Goal: Task Accomplishment & Management: Manage account settings

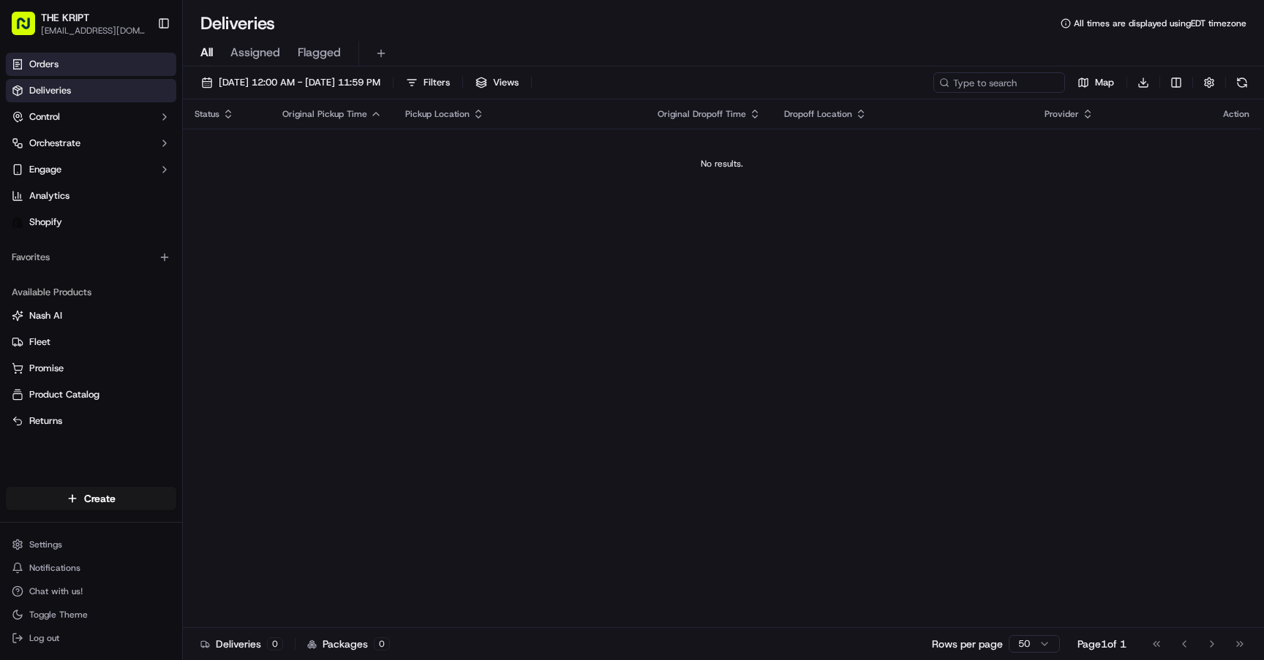
click at [50, 57] on link "Orders" at bounding box center [91, 64] width 170 height 23
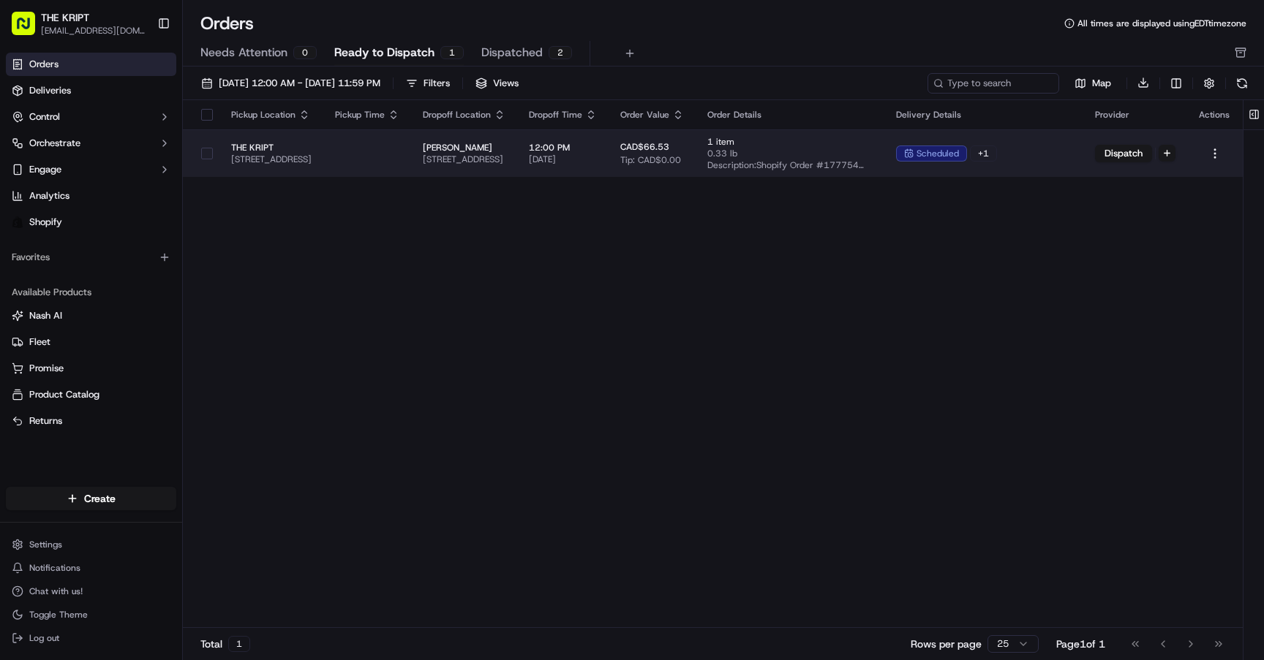
click at [201, 153] on button "button" at bounding box center [207, 154] width 12 height 12
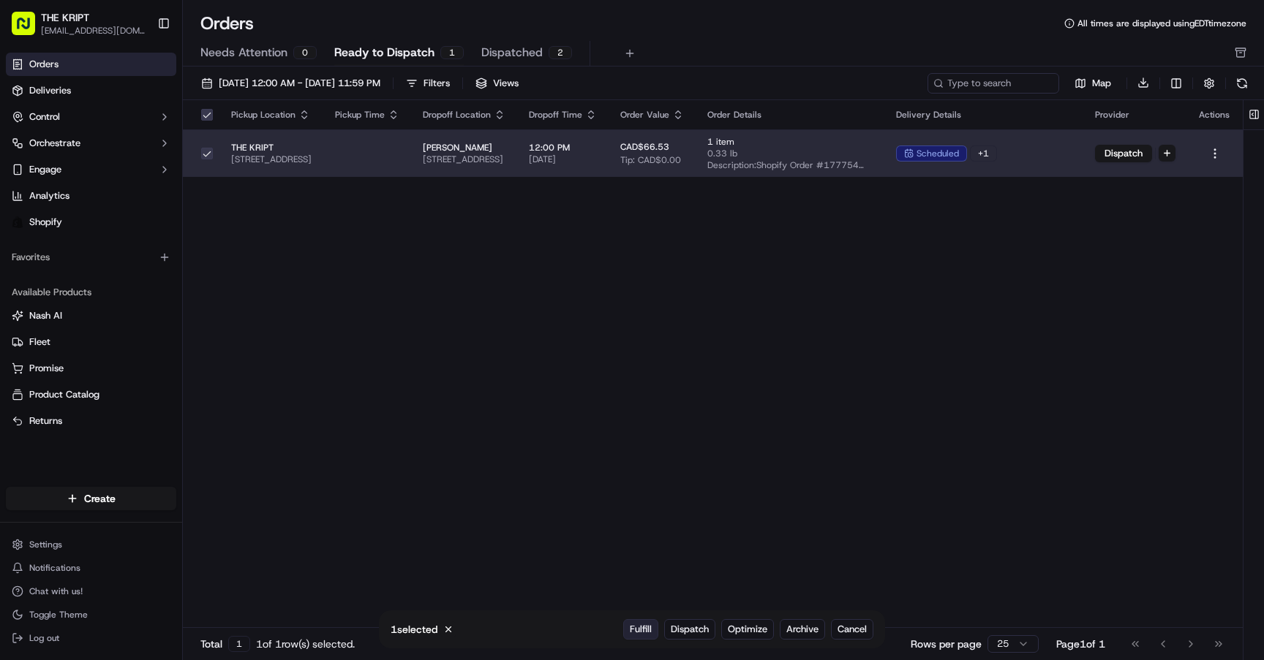
click at [640, 629] on span "Fulfill" at bounding box center [641, 629] width 22 height 13
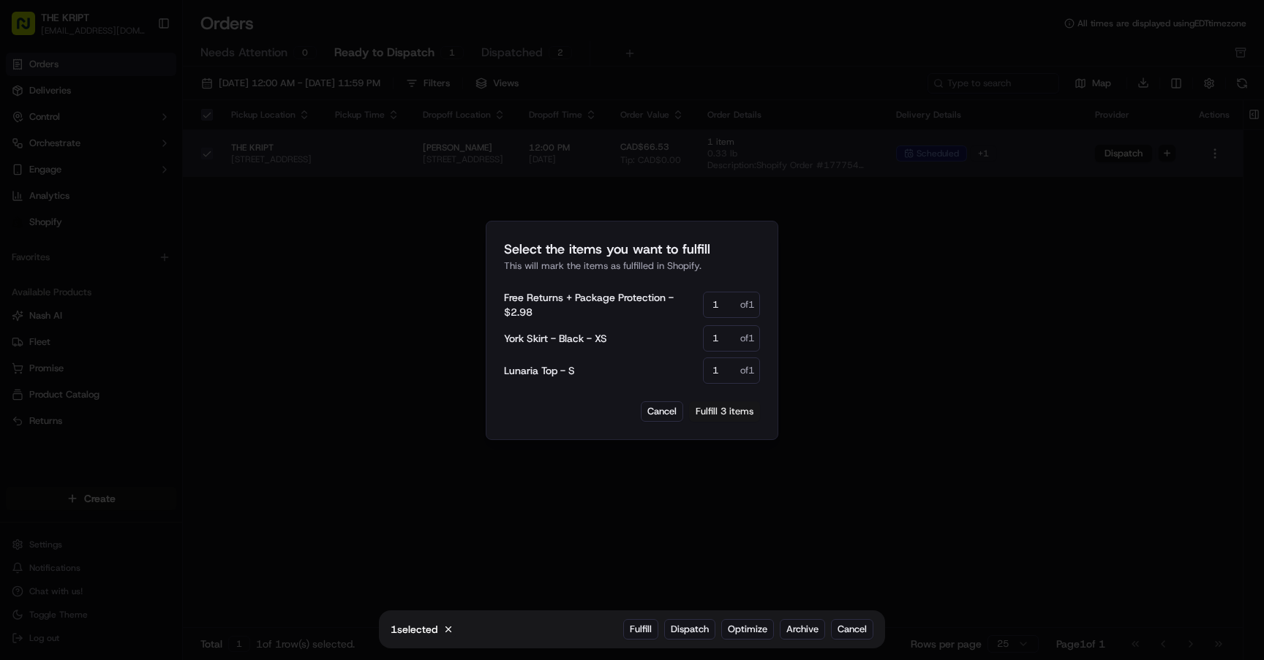
click at [729, 414] on button "Fulfill 3 items" at bounding box center [724, 412] width 71 height 20
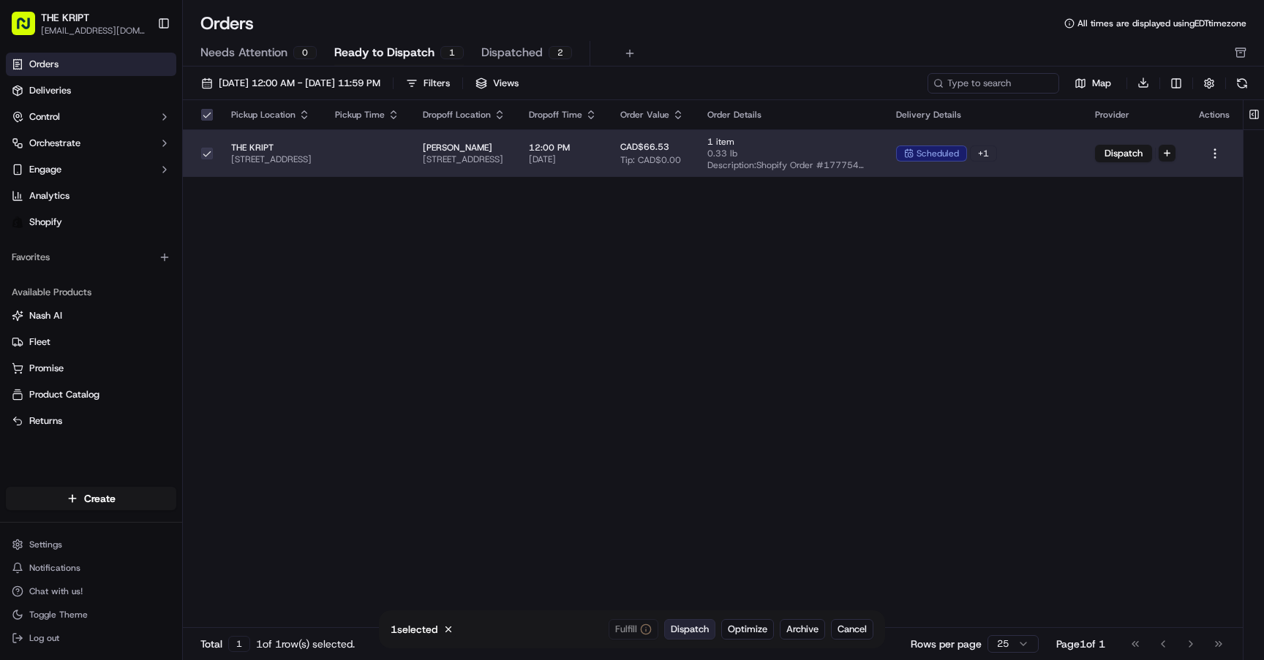
click at [694, 626] on span "Dispatch" at bounding box center [690, 629] width 38 height 13
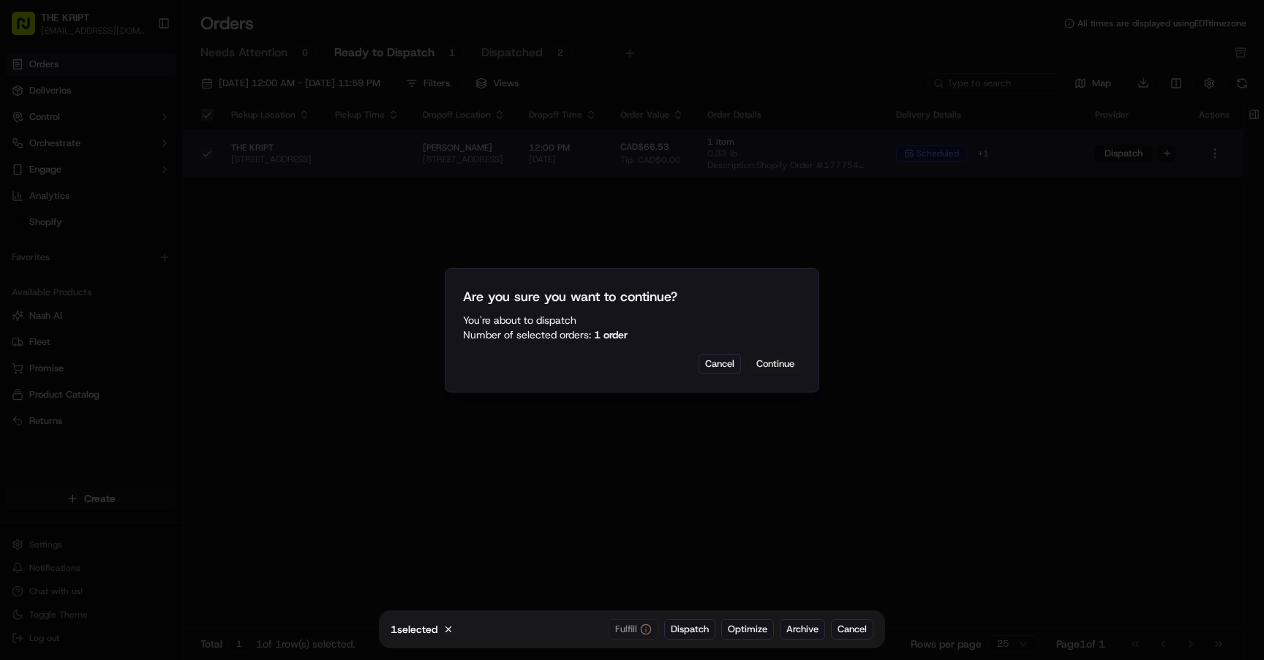
click at [769, 366] on button "Continue" at bounding box center [775, 364] width 51 height 20
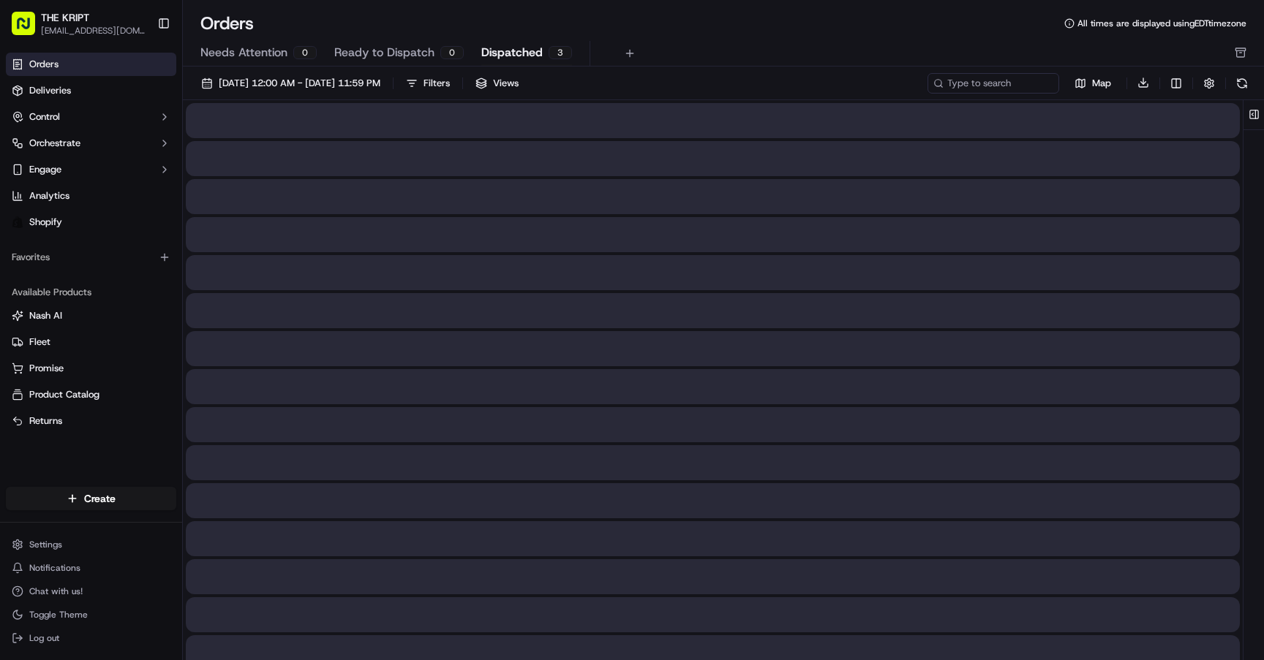
click at [512, 55] on span "Dispatched" at bounding box center [511, 53] width 61 height 18
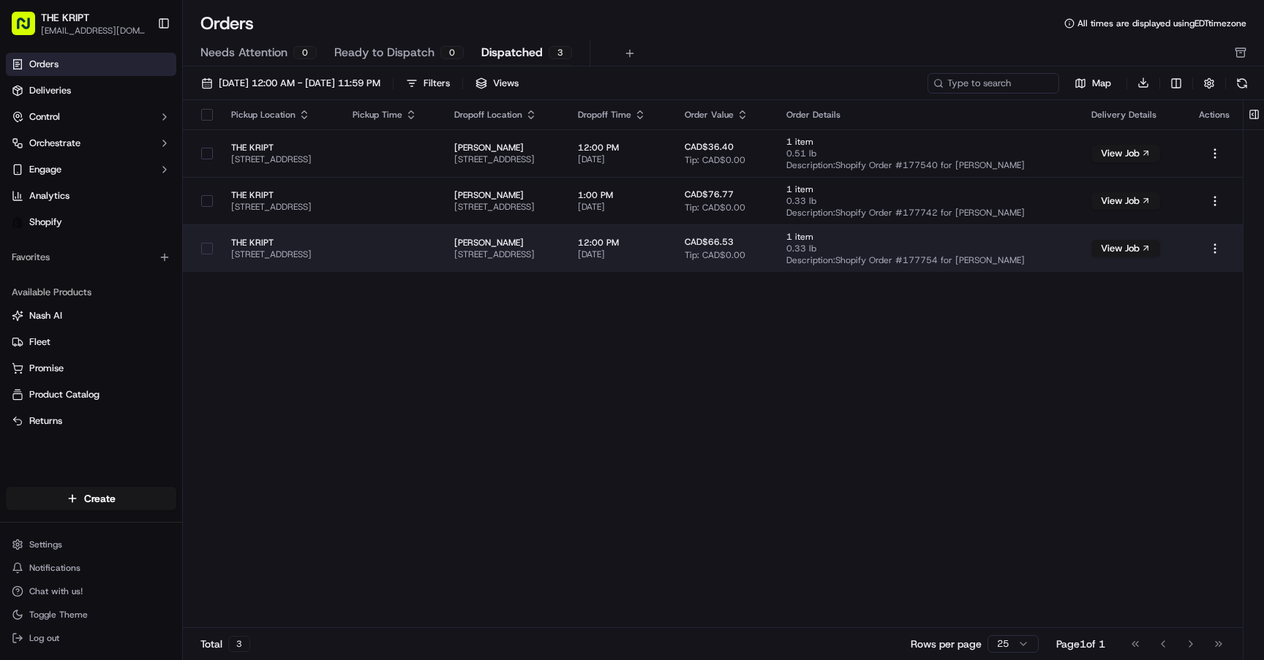
click at [208, 249] on button "button" at bounding box center [207, 249] width 12 height 12
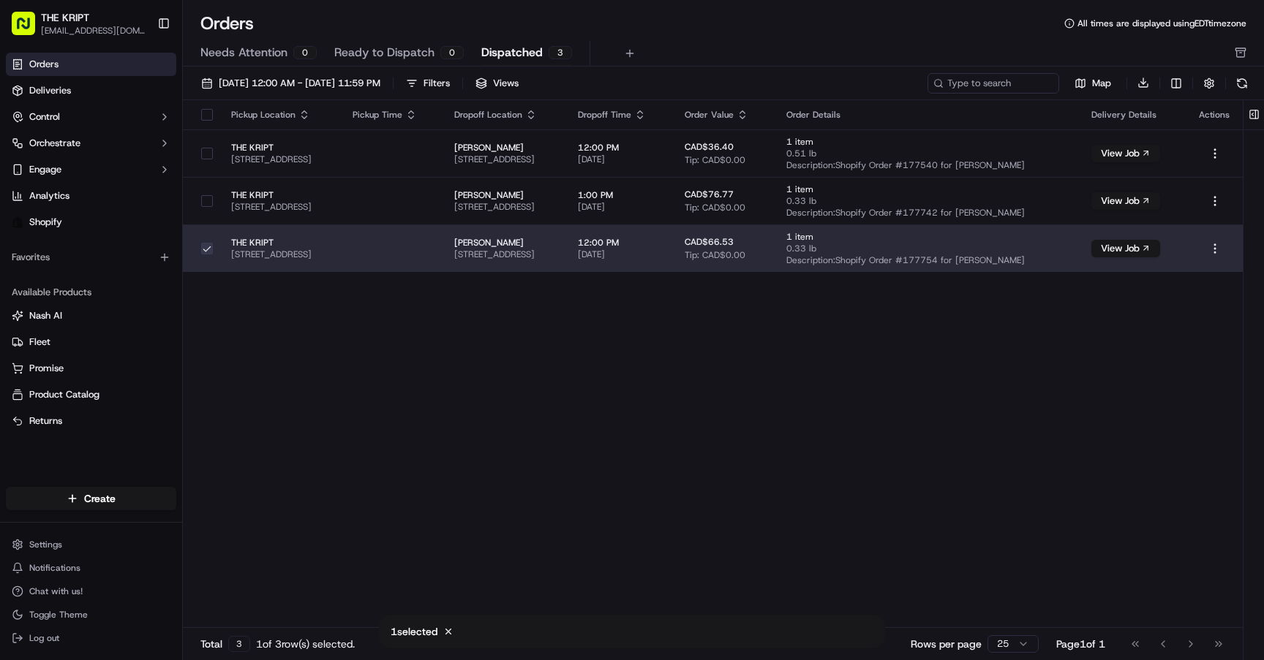
click at [250, 241] on span "THE KRIPT" at bounding box center [280, 243] width 98 height 12
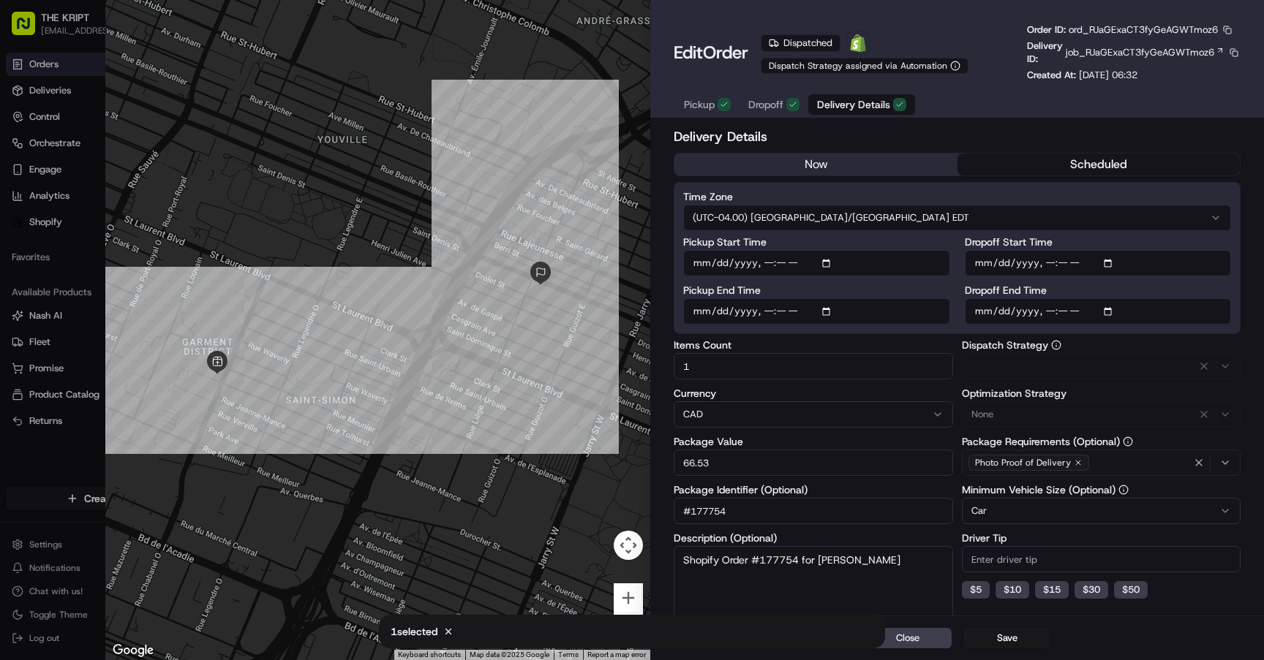
click at [874, 103] on span "Delivery Details" at bounding box center [853, 104] width 73 height 15
click at [938, 638] on button "Close" at bounding box center [908, 638] width 88 height 20
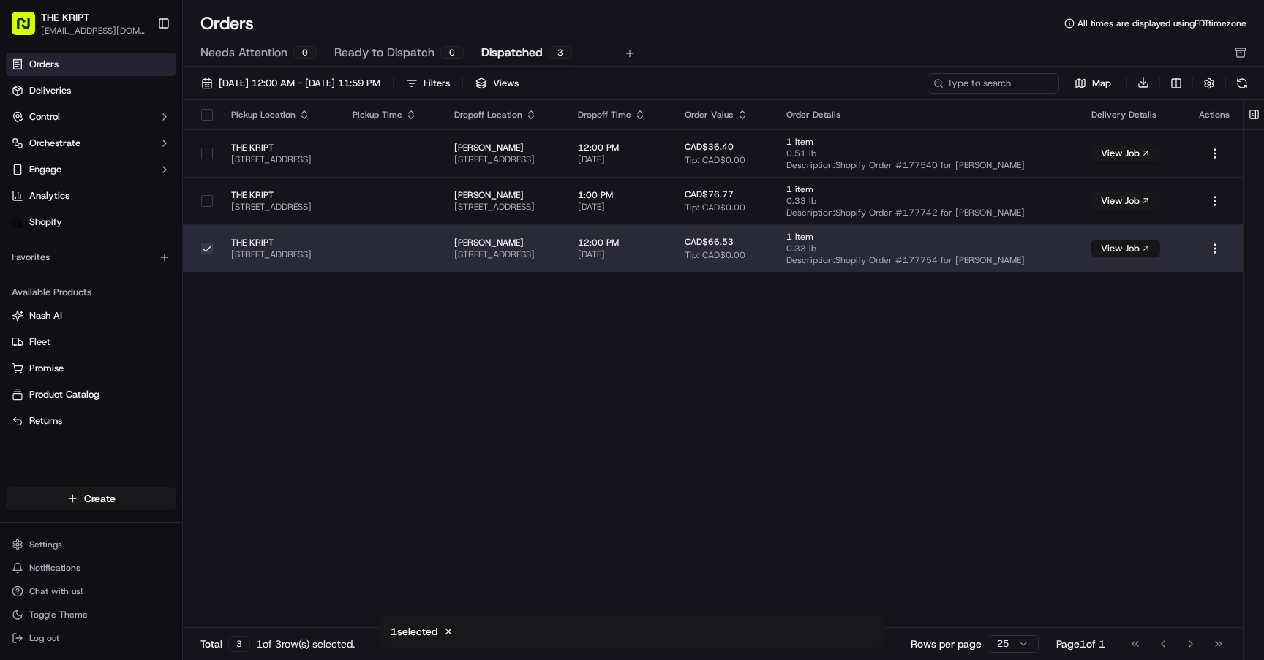
click at [1149, 251] on button "View Job" at bounding box center [1125, 249] width 69 height 18
click at [68, 83] on link "Deliveries" at bounding box center [91, 90] width 170 height 23
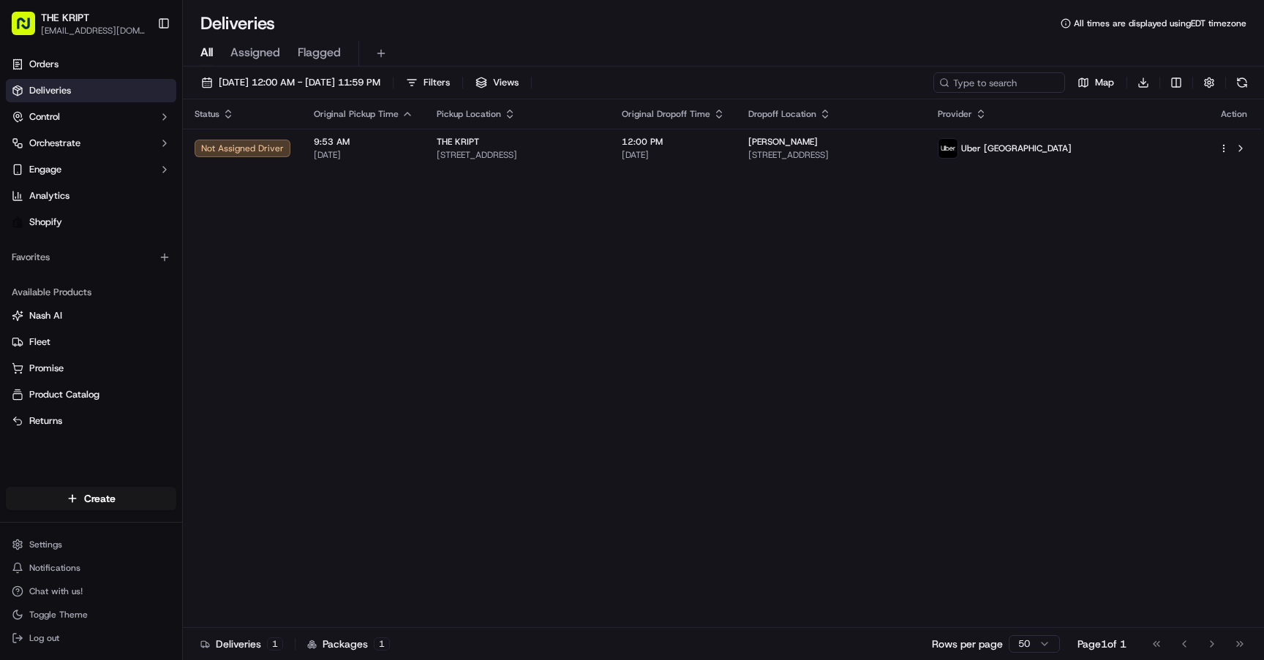
click at [659, 390] on div "Status Original Pickup Time Pickup Location Original Dropoff Time Dropoff Locat…" at bounding box center [722, 363] width 1078 height 529
click at [1246, 87] on button at bounding box center [1242, 82] width 20 height 20
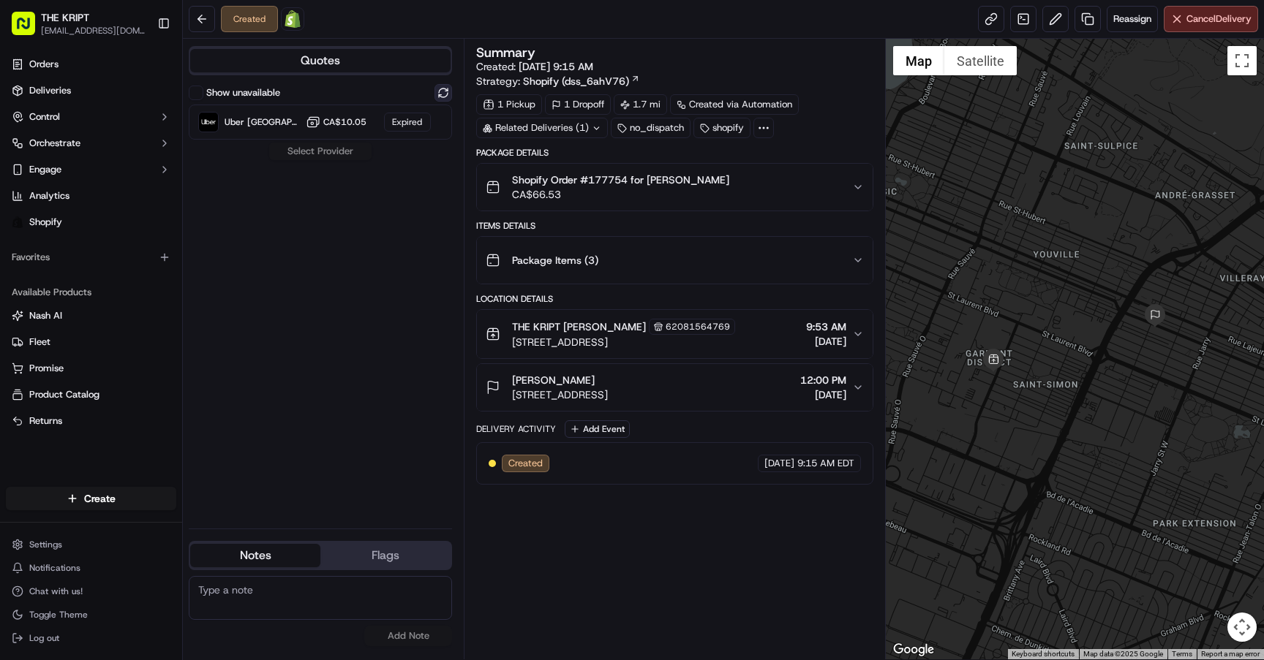
click at [449, 97] on button at bounding box center [443, 93] width 18 height 18
click at [252, 122] on span "Dropoff ETA 55 minutes" at bounding box center [262, 128] width 75 height 12
click at [323, 152] on button "Assign Provider" at bounding box center [320, 152] width 104 height 18
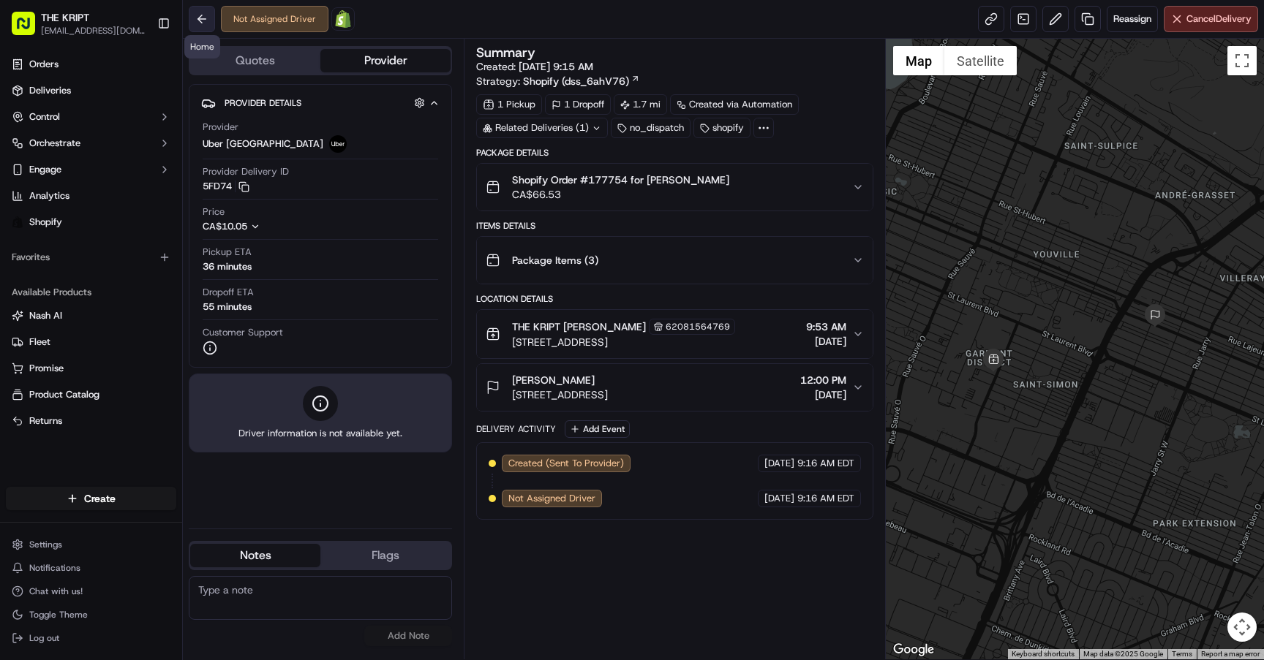
click at [212, 13] on button at bounding box center [202, 19] width 26 height 26
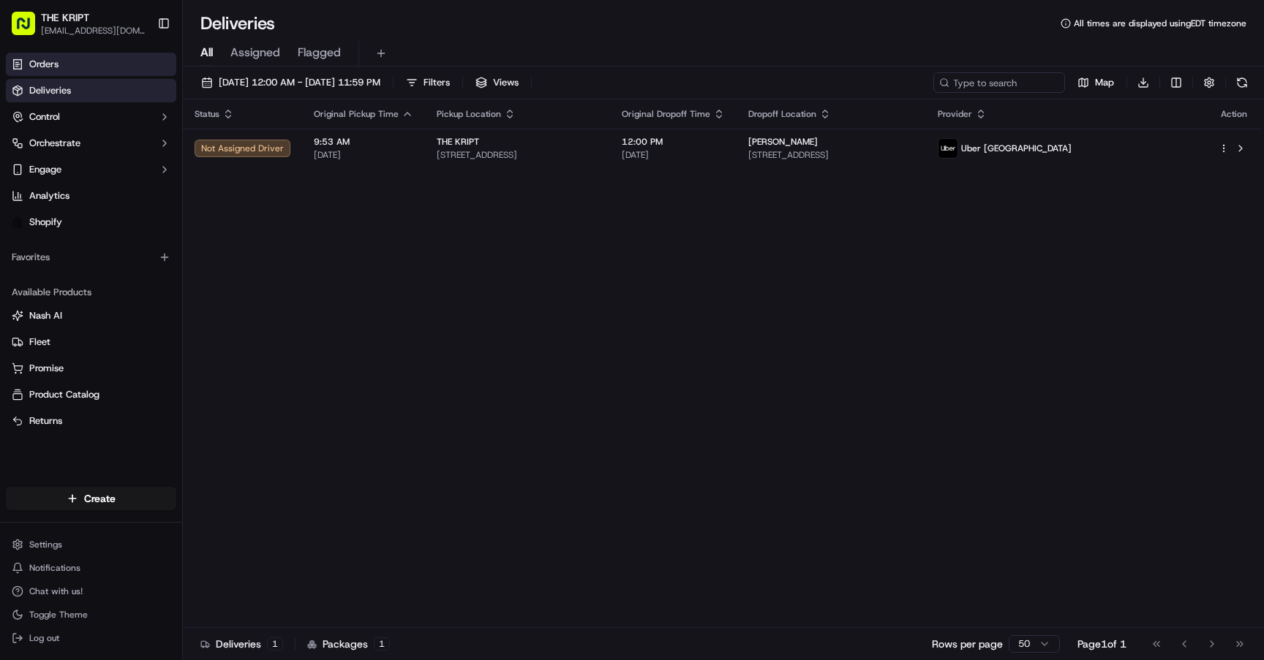
click at [44, 69] on span "Orders" at bounding box center [43, 64] width 29 height 13
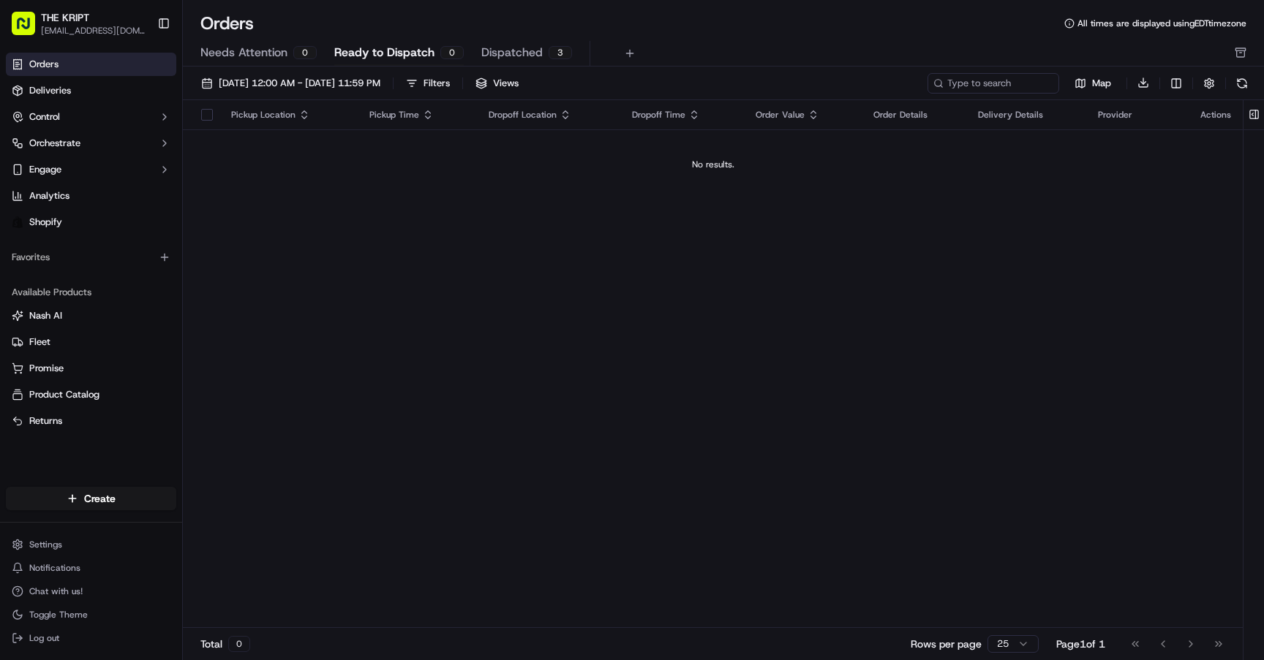
click at [519, 56] on span "Dispatched" at bounding box center [511, 53] width 61 height 18
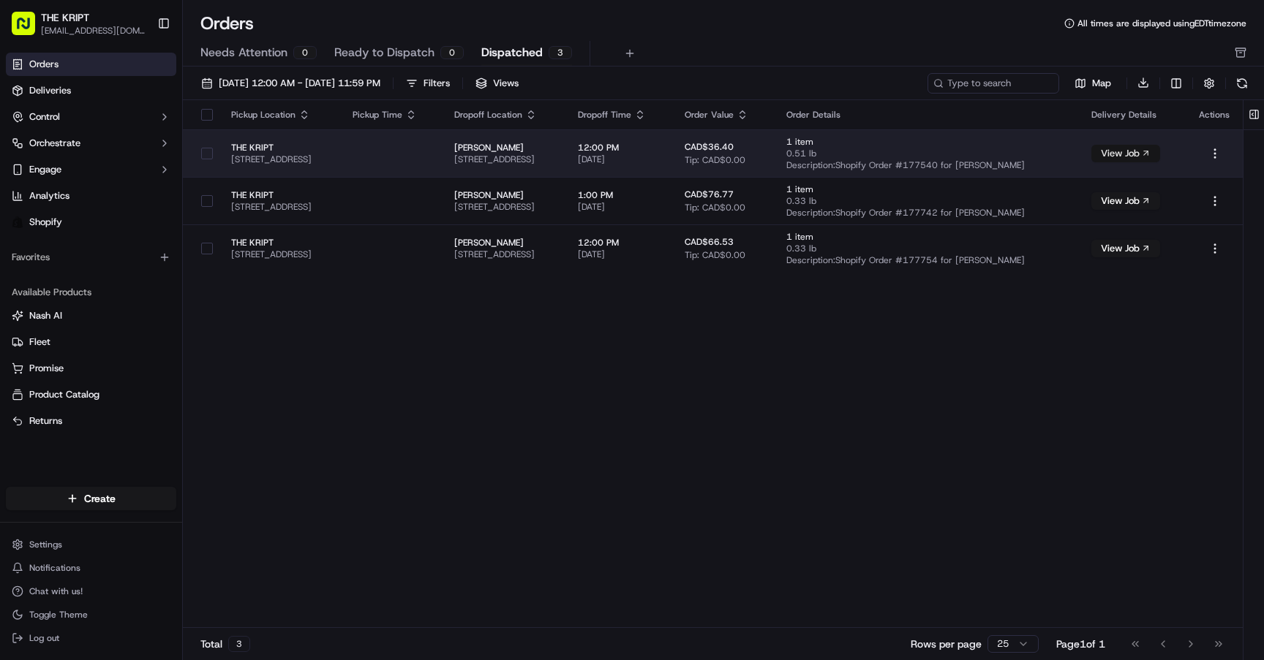
click at [1132, 151] on button "View Job" at bounding box center [1125, 154] width 69 height 18
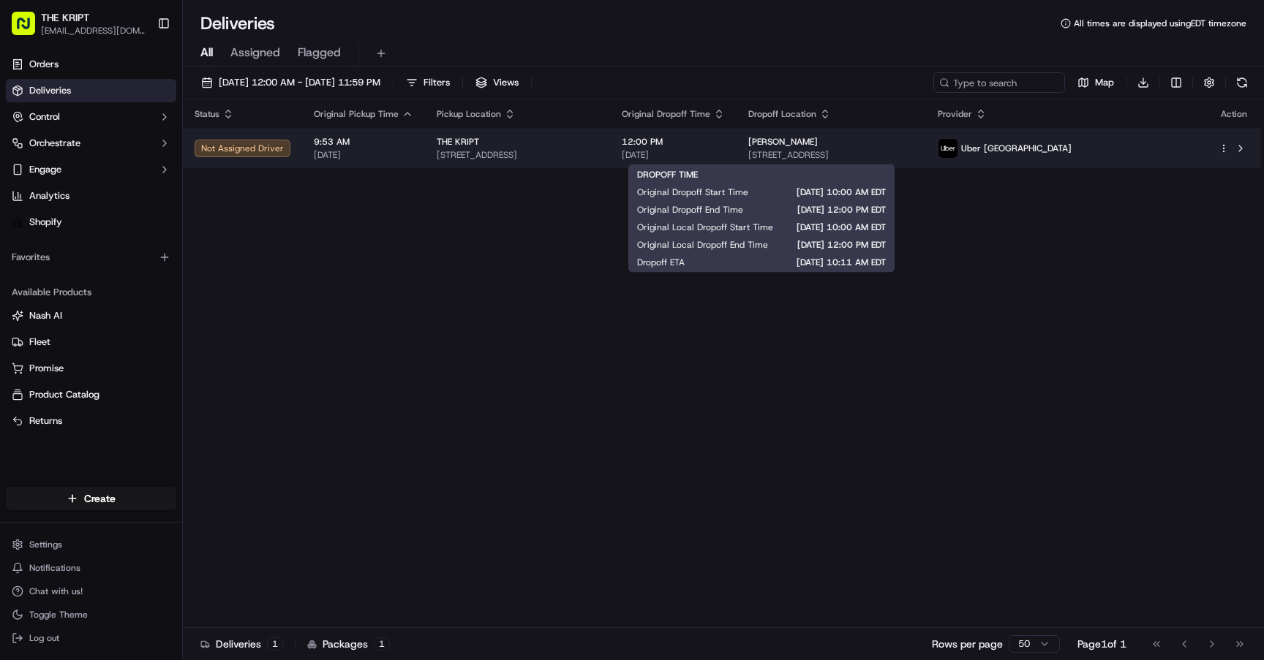
click at [725, 157] on span "[DATE]" at bounding box center [673, 155] width 103 height 12
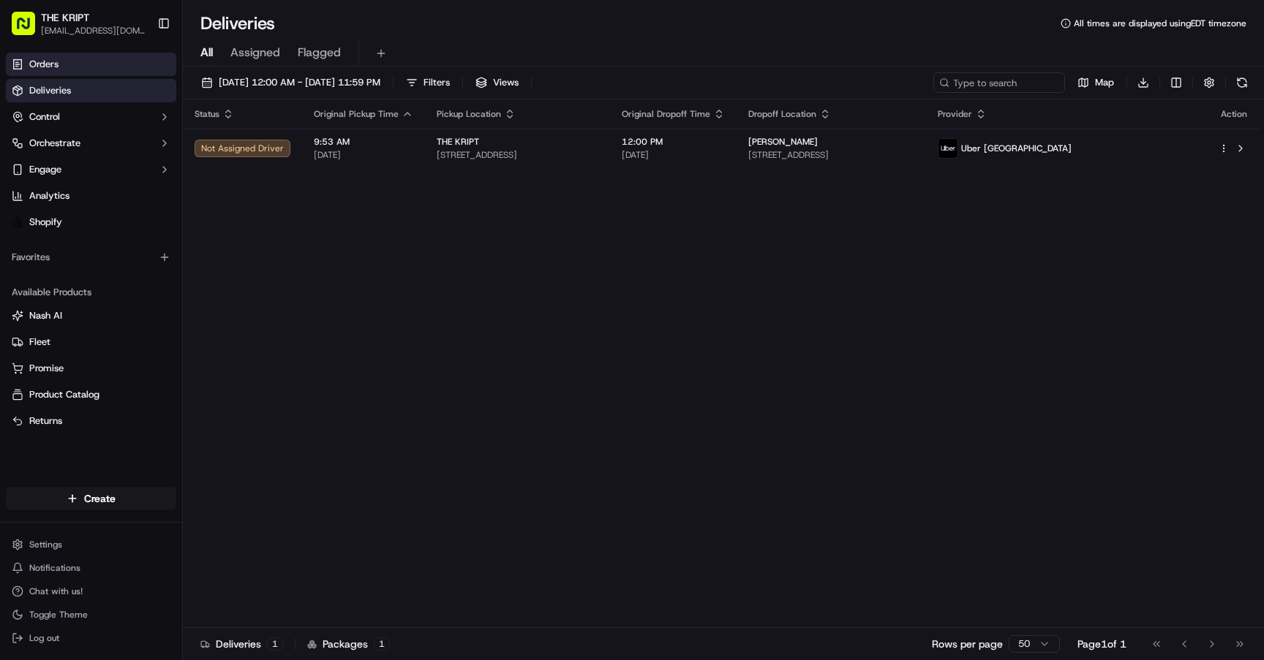
click at [59, 64] on link "Orders" at bounding box center [91, 64] width 170 height 23
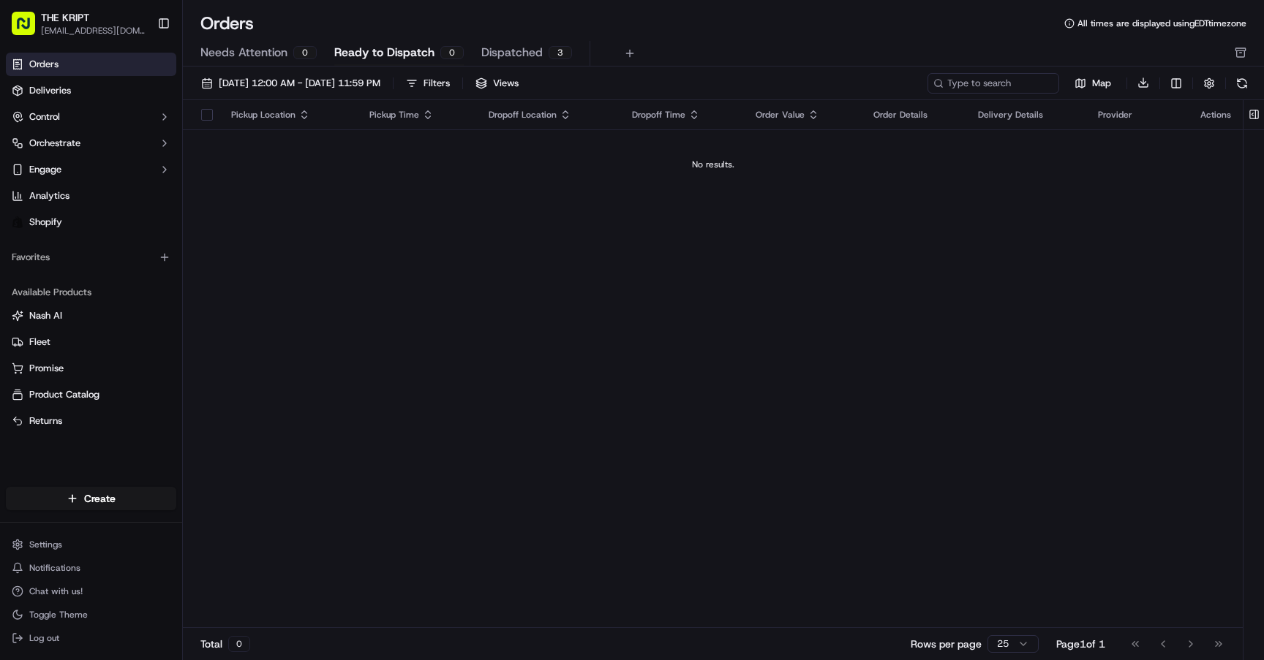
click at [515, 45] on span "Dispatched" at bounding box center [511, 53] width 61 height 18
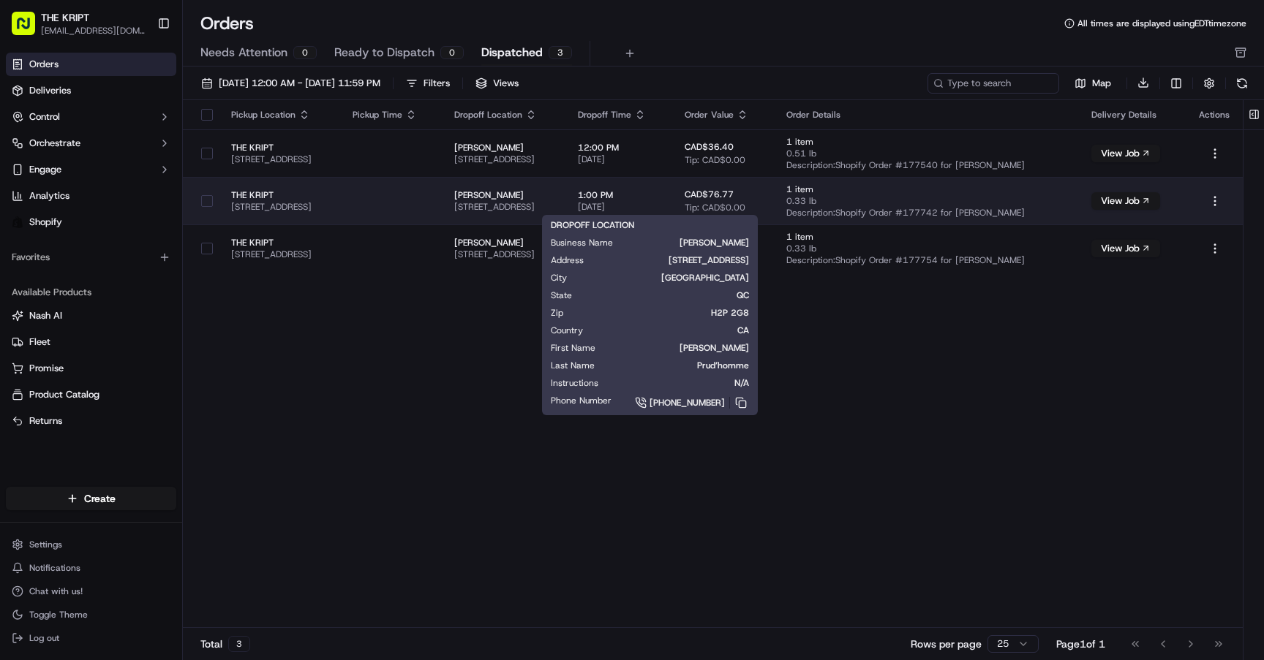
click at [554, 201] on span "[STREET_ADDRESS]" at bounding box center [504, 207] width 100 height 12
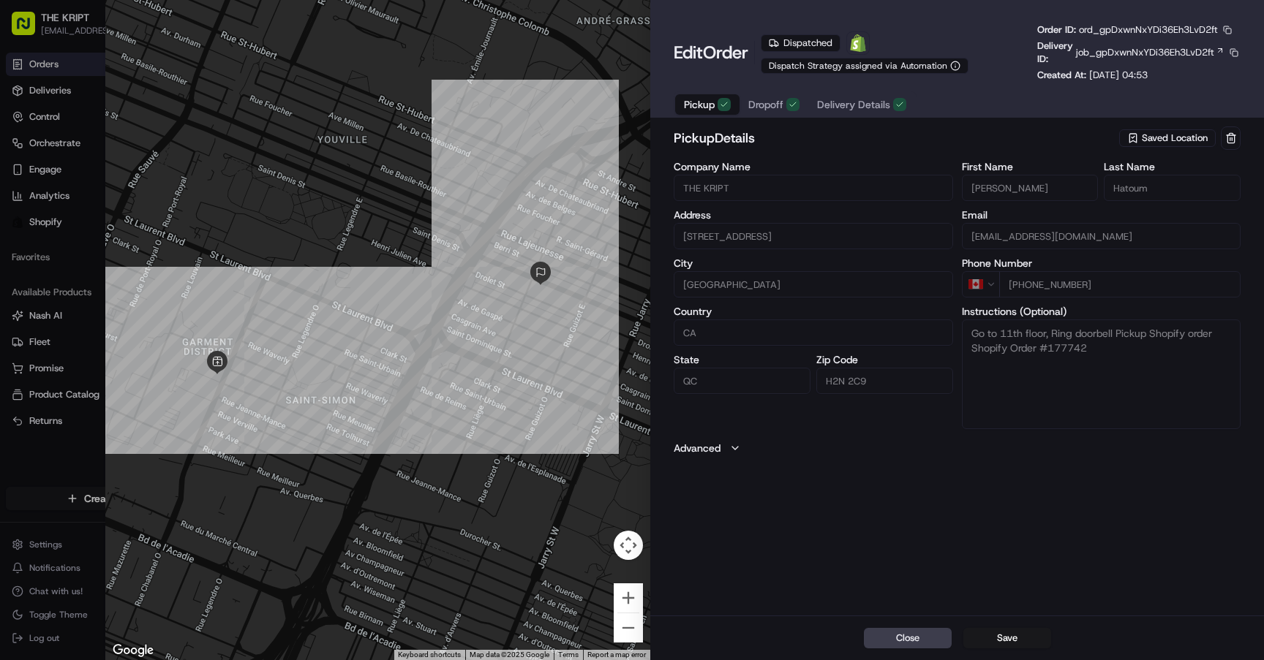
click at [846, 107] on span "Delivery Details" at bounding box center [853, 104] width 73 height 15
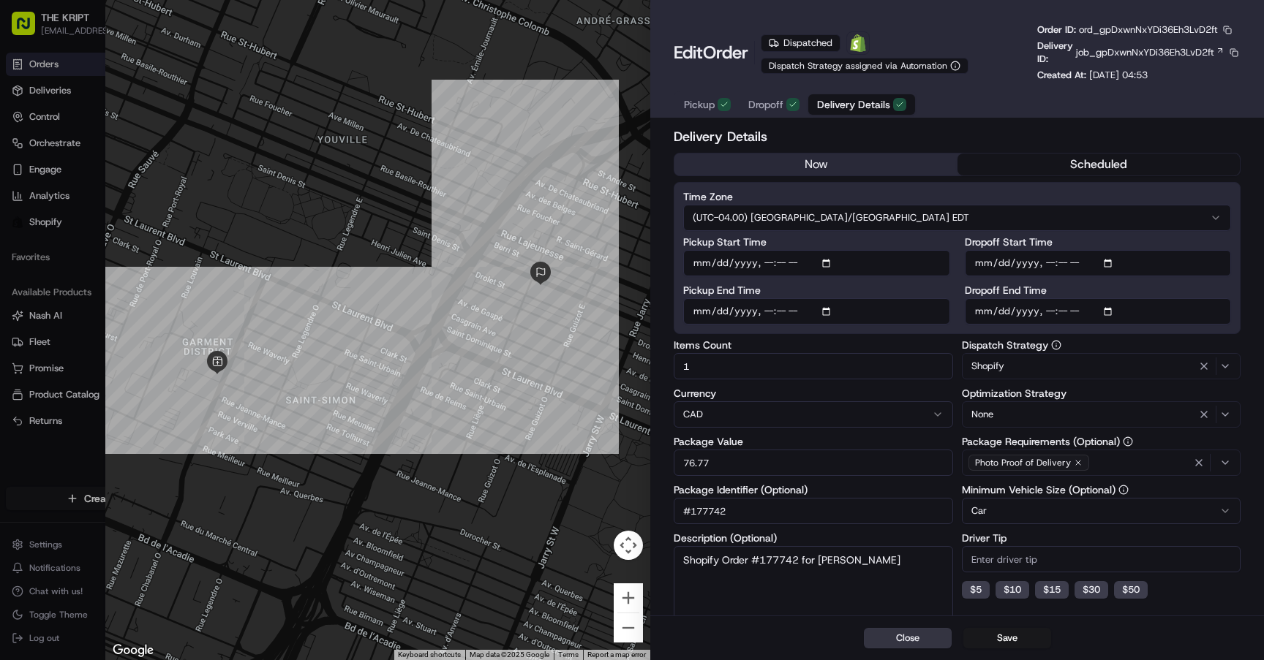
click at [928, 633] on button "Close" at bounding box center [908, 638] width 88 height 20
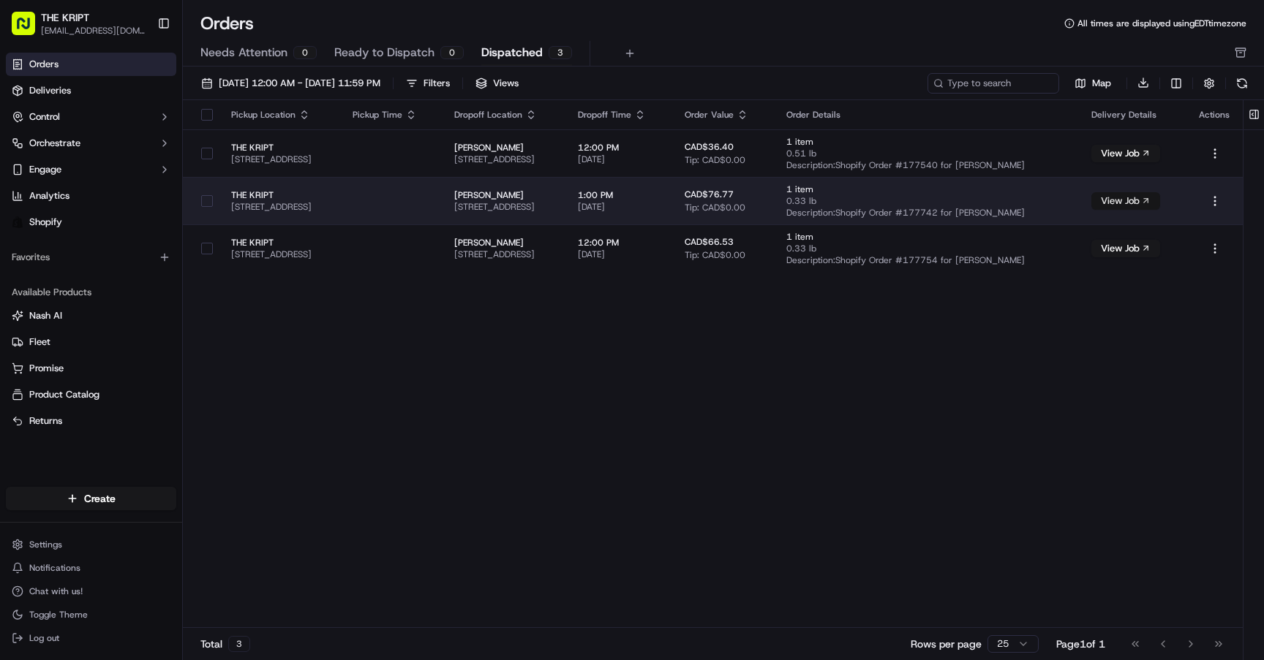
click at [1129, 200] on button "View Job" at bounding box center [1125, 201] width 69 height 18
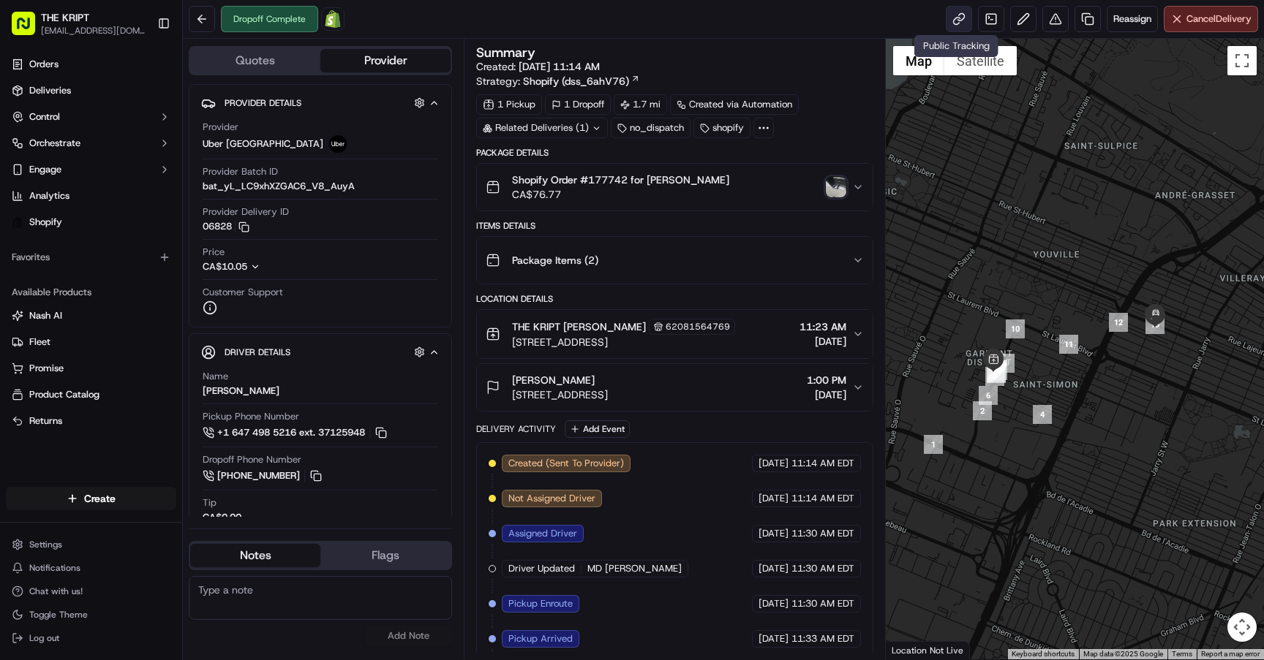
click at [952, 11] on link at bounding box center [959, 19] width 26 height 26
